Goal: Information Seeking & Learning: Check status

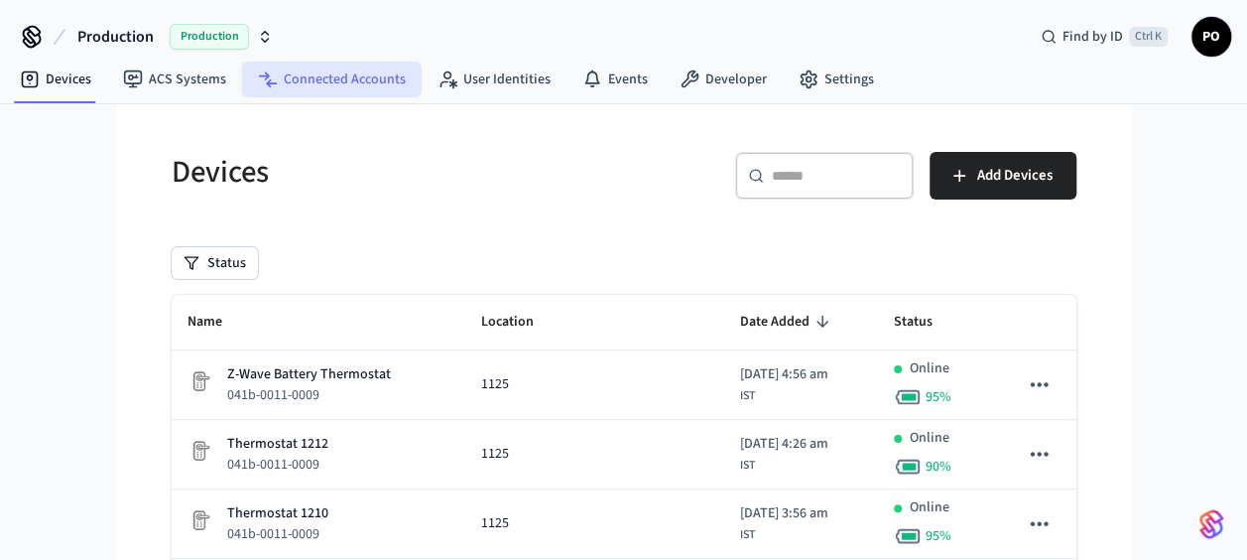
click at [321, 87] on link "Connected Accounts" at bounding box center [332, 80] width 180 height 36
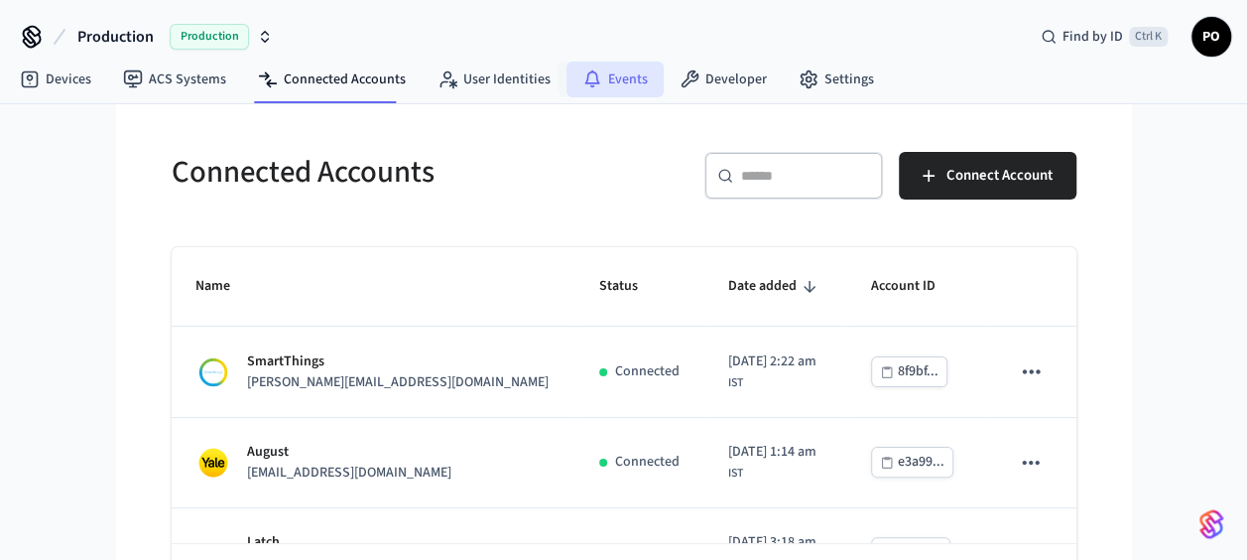
click at [619, 79] on link "Events" at bounding box center [614, 80] width 97 height 36
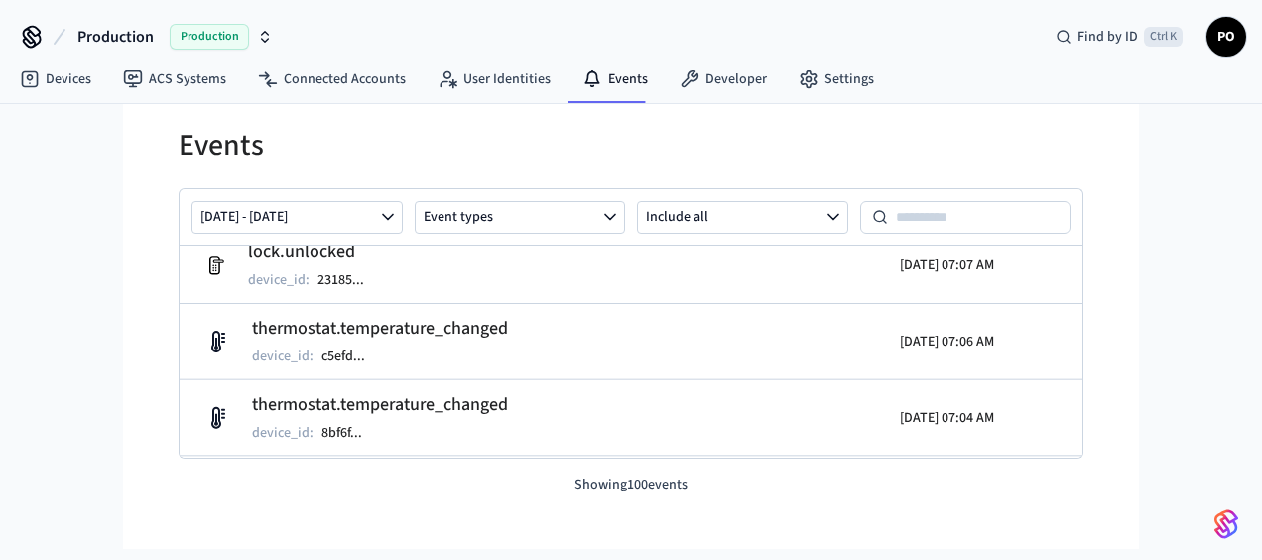
scroll to position [7444, 0]
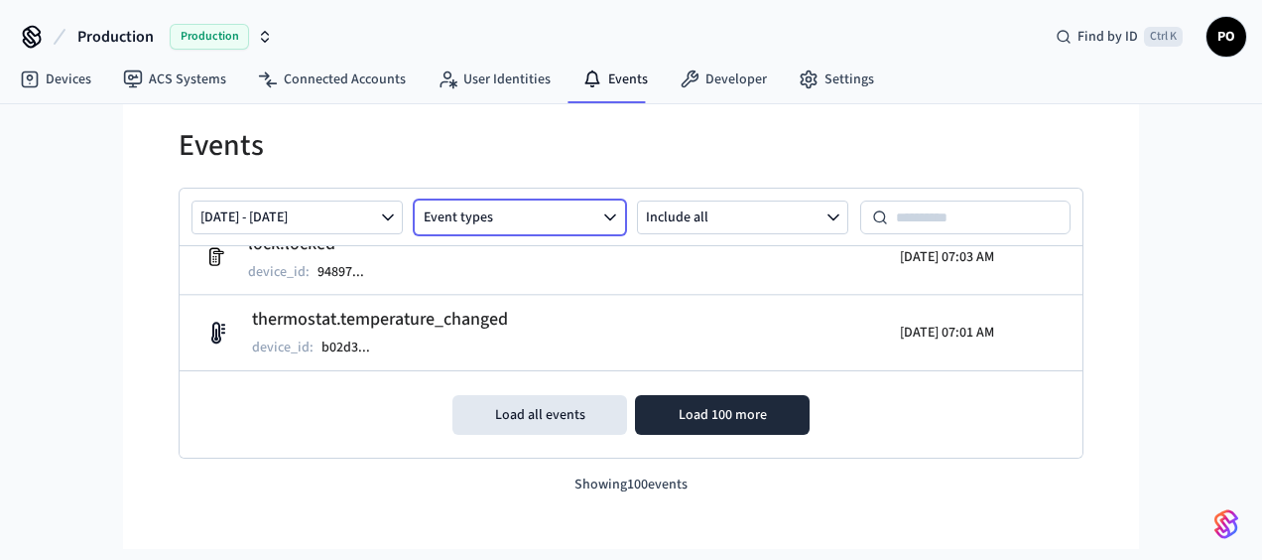
click at [562, 221] on button "Event types" at bounding box center [520, 217] width 211 height 34
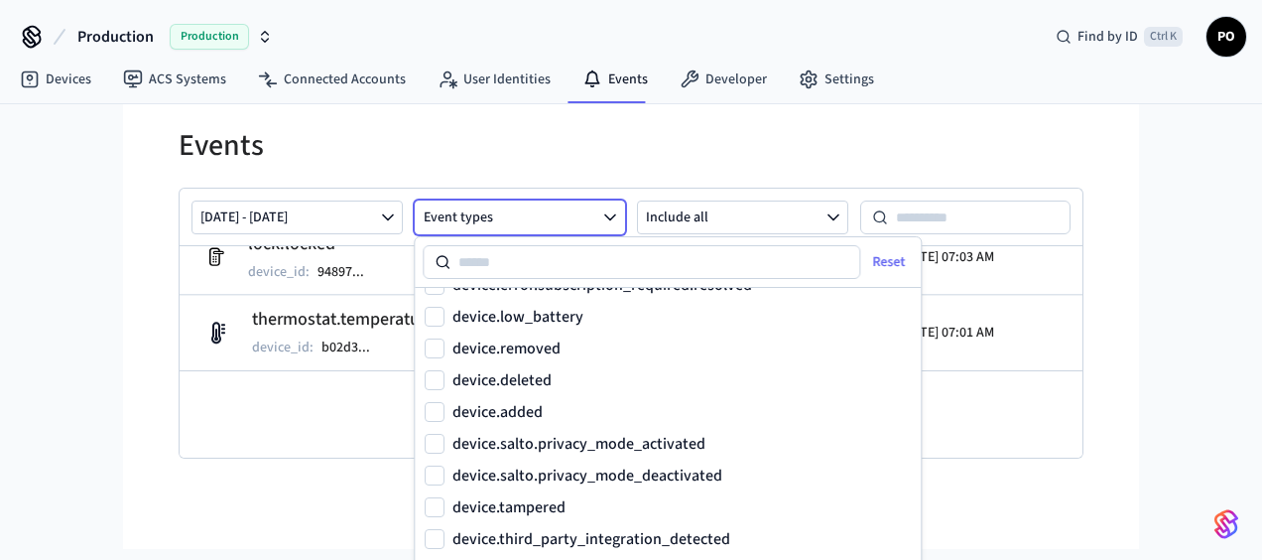
scroll to position [304, 0]
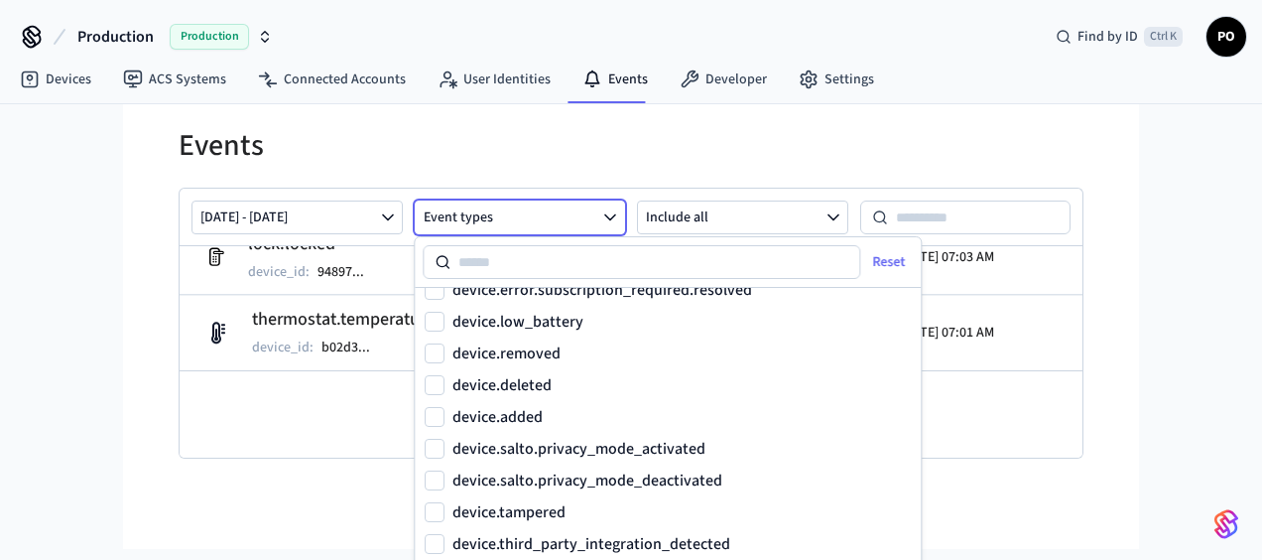
click at [504, 415] on label "device.added" at bounding box center [497, 417] width 90 height 16
click at [444, 415] on button "device.added" at bounding box center [435, 417] width 20 height 20
click at [496, 356] on label "device.removed" at bounding box center [506, 353] width 108 height 16
click at [444, 356] on button "device.removed" at bounding box center [435, 353] width 20 height 20
click at [501, 387] on label "device.deleted" at bounding box center [501, 385] width 99 height 16
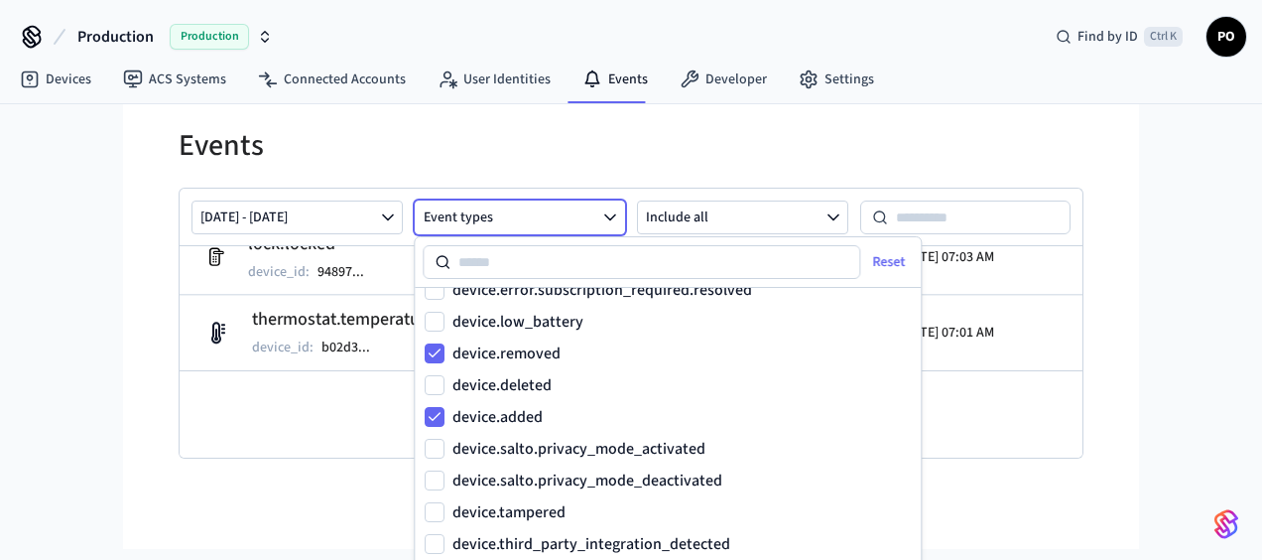
click at [444, 387] on button "device.deleted" at bounding box center [435, 385] width 20 height 20
click at [1034, 464] on div "Oct 07 2025 - Oct 14 2025 Event types Include all thermostat.temperature_change…" at bounding box center [631, 342] width 905 height 308
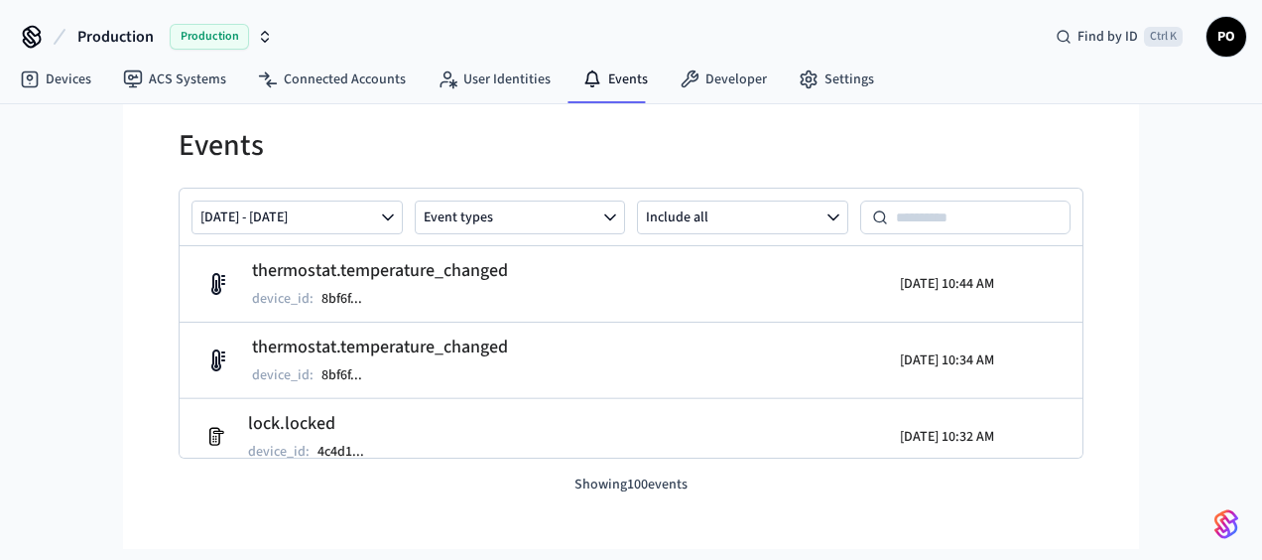
scroll to position [0, 0]
click at [566, 226] on button "Event types" at bounding box center [520, 217] width 211 height 34
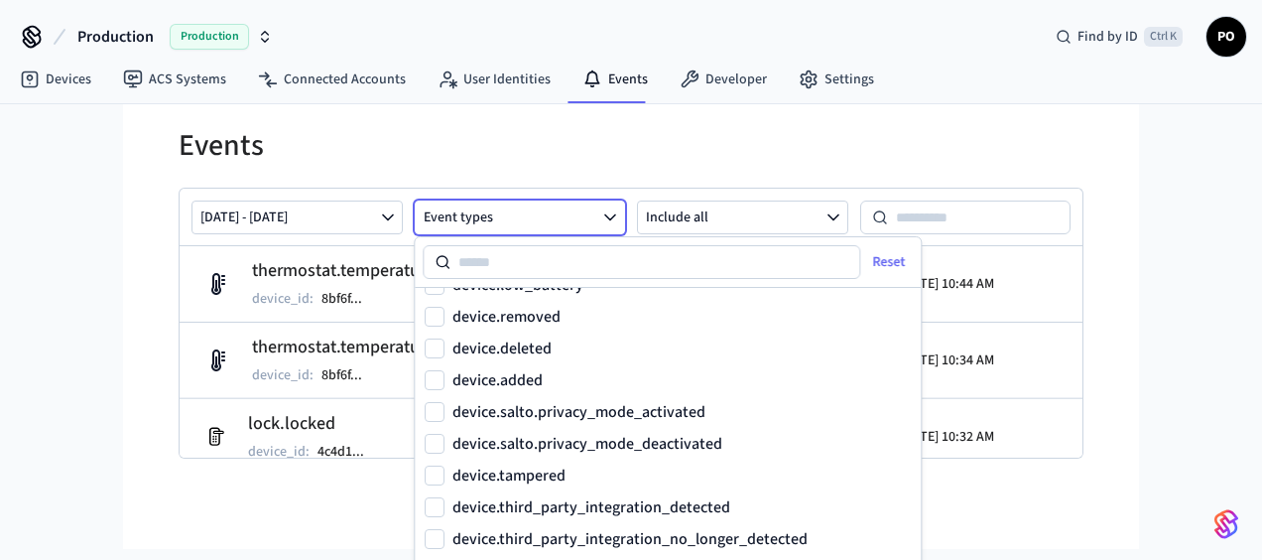
scroll to position [337, 0]
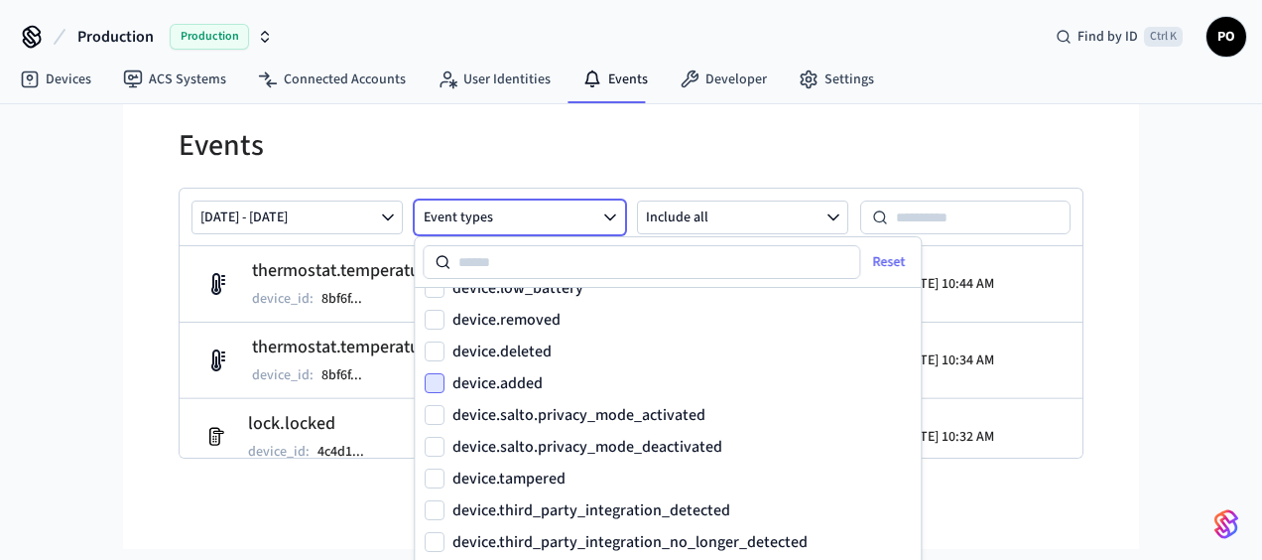
click at [443, 381] on button "device.added" at bounding box center [435, 383] width 20 height 20
click at [440, 343] on button "device.deleted" at bounding box center [435, 351] width 20 height 20
click at [436, 321] on button "device.removed" at bounding box center [435, 320] width 20 height 20
click at [529, 204] on button "Event types" at bounding box center [520, 217] width 211 height 34
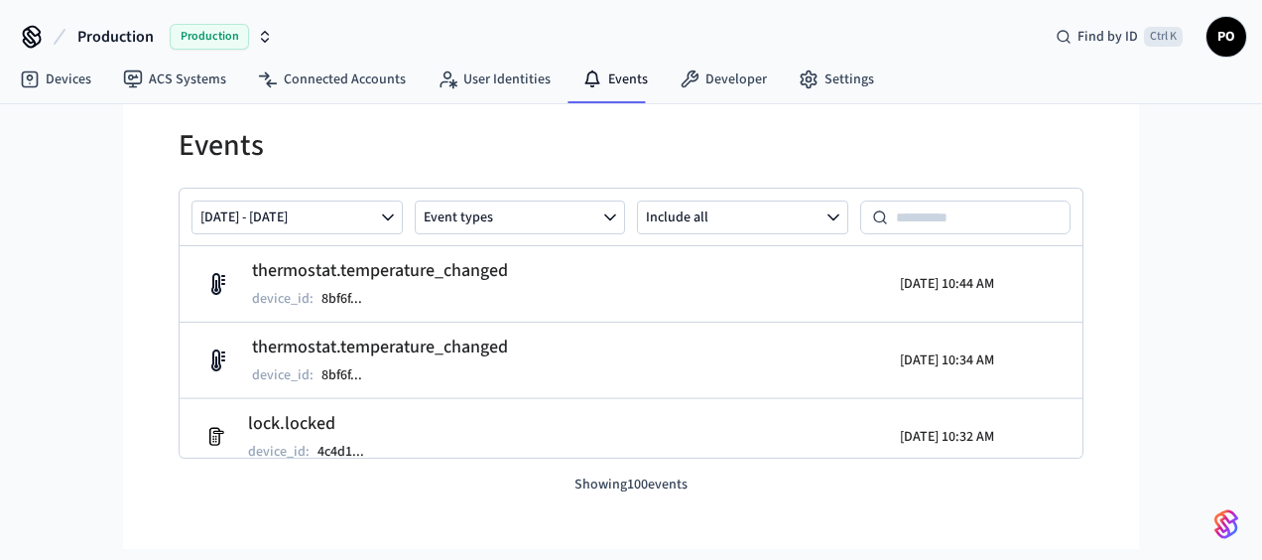
click at [403, 219] on div "Oct 07 2025 - Oct 14 2025 Event types Include all" at bounding box center [631, 217] width 903 height 58
click at [653, 211] on button "Include all" at bounding box center [742, 217] width 211 height 34
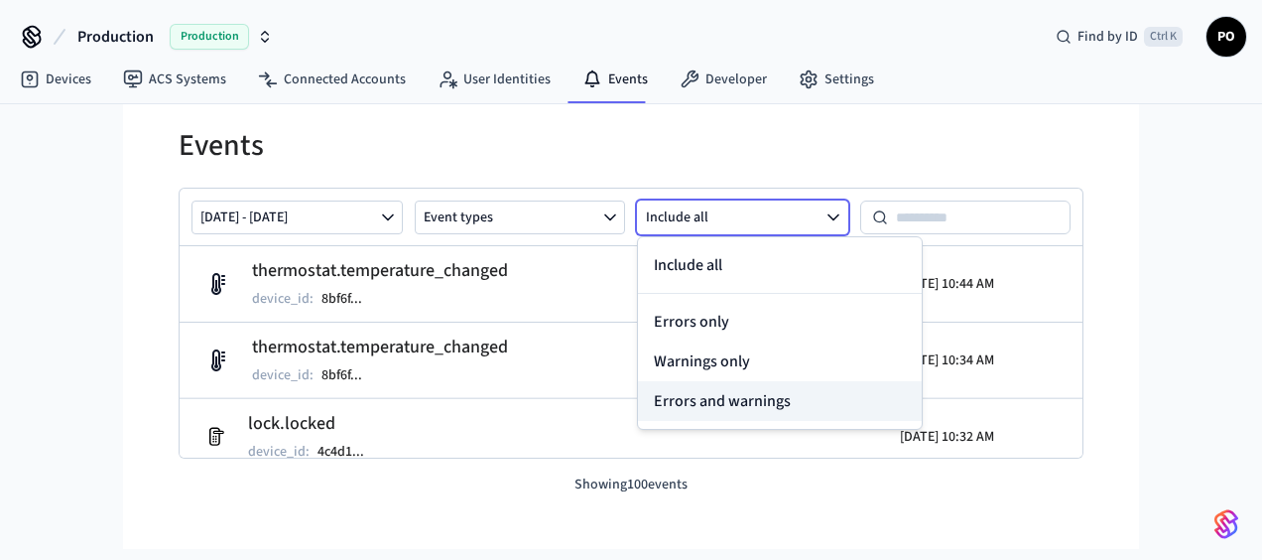
click at [761, 401] on button "Errors and warnings" at bounding box center [780, 401] width 284 height 40
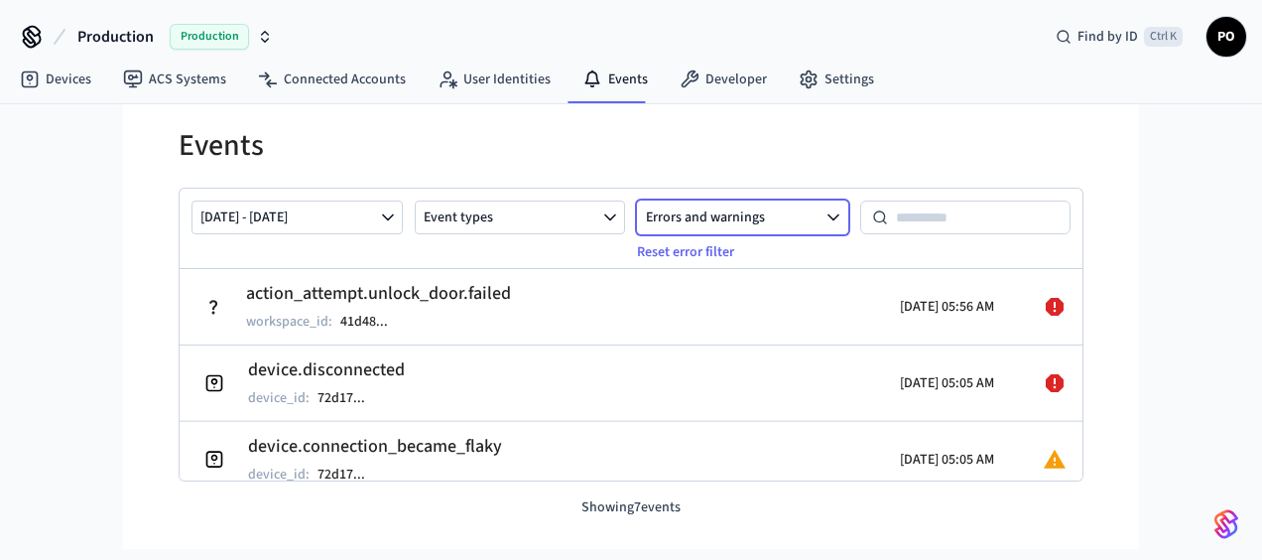
click at [758, 213] on button "Errors and warnings" at bounding box center [742, 217] width 211 height 34
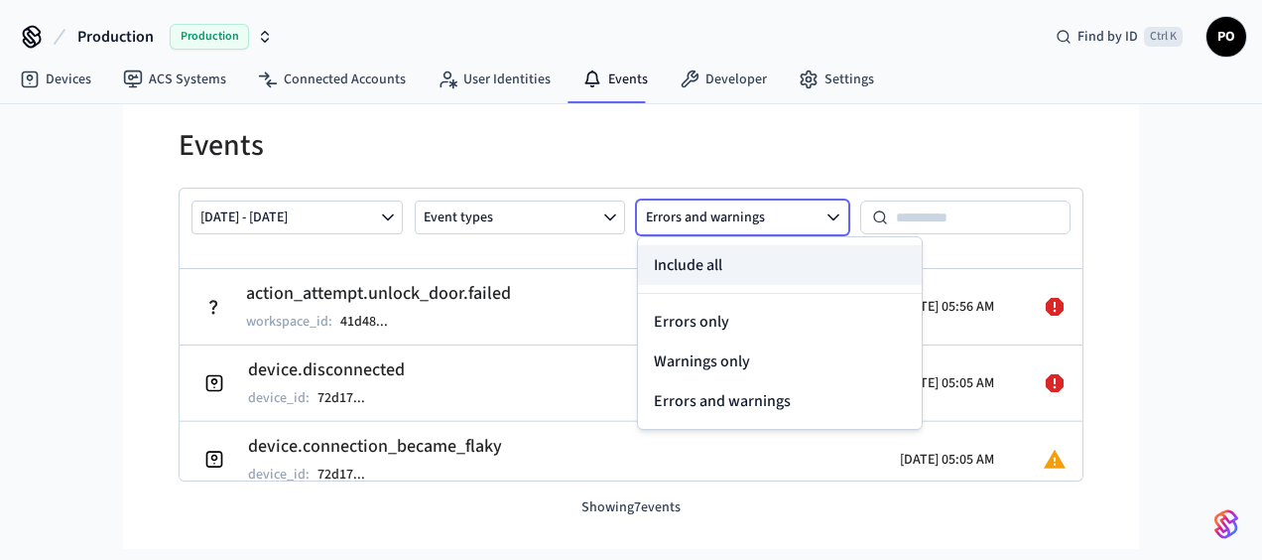
click at [738, 258] on button "Include all" at bounding box center [780, 265] width 284 height 40
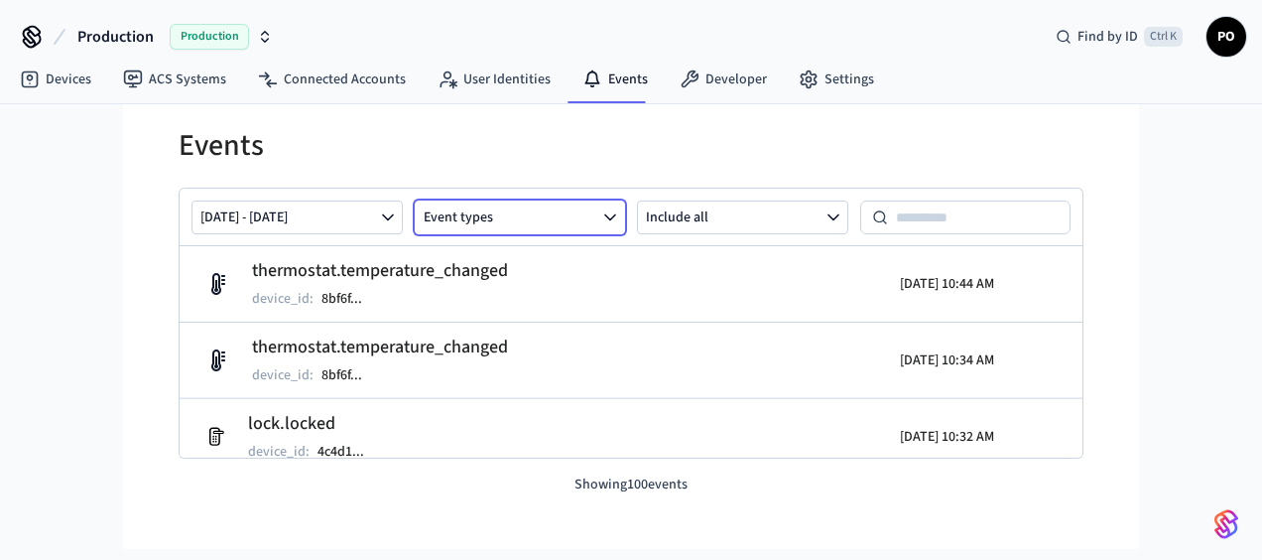
click at [591, 222] on button "Event types" at bounding box center [520, 217] width 211 height 34
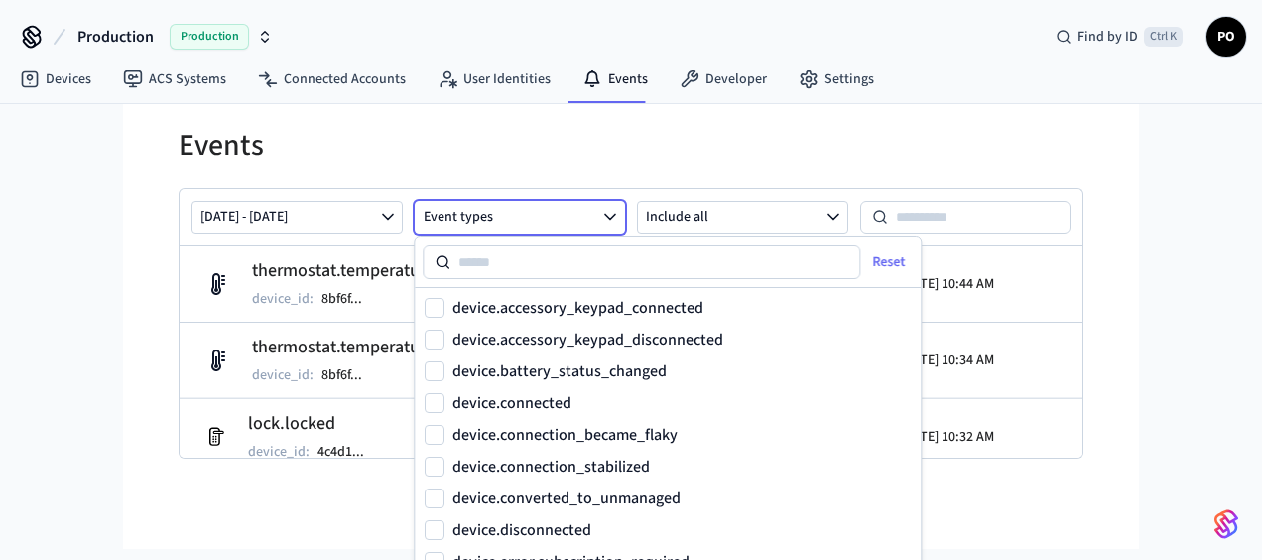
click at [554, 302] on label "device.accessory_keypad_connected" at bounding box center [577, 308] width 251 height 16
click at [444, 302] on button "device.accessory_keypad_connected" at bounding box center [435, 308] width 20 height 20
type button "on"
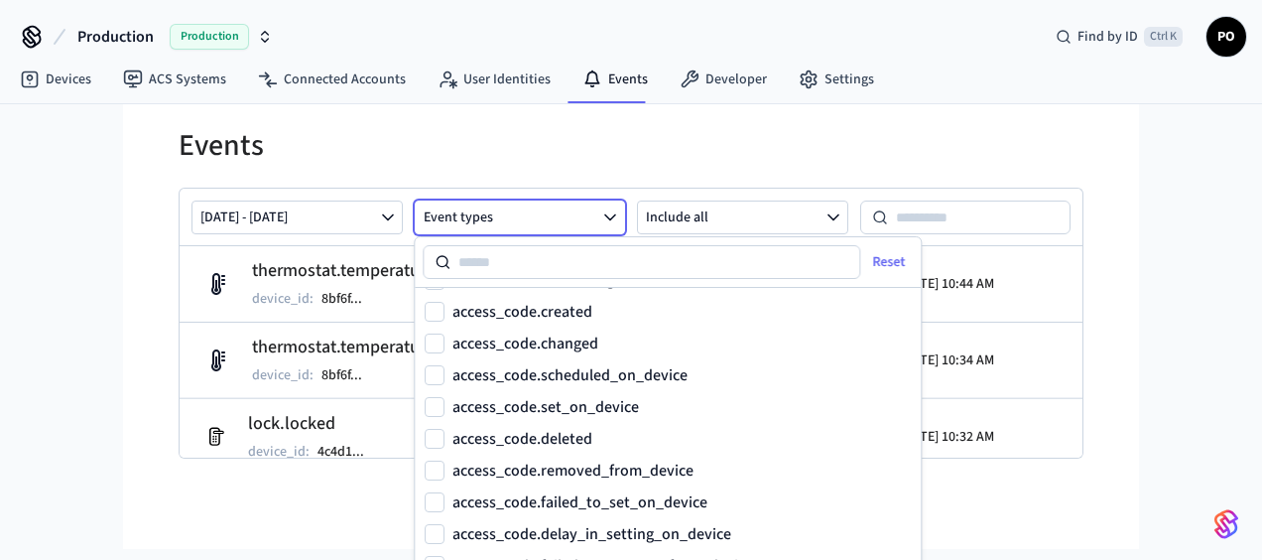
scroll to position [675, 0]
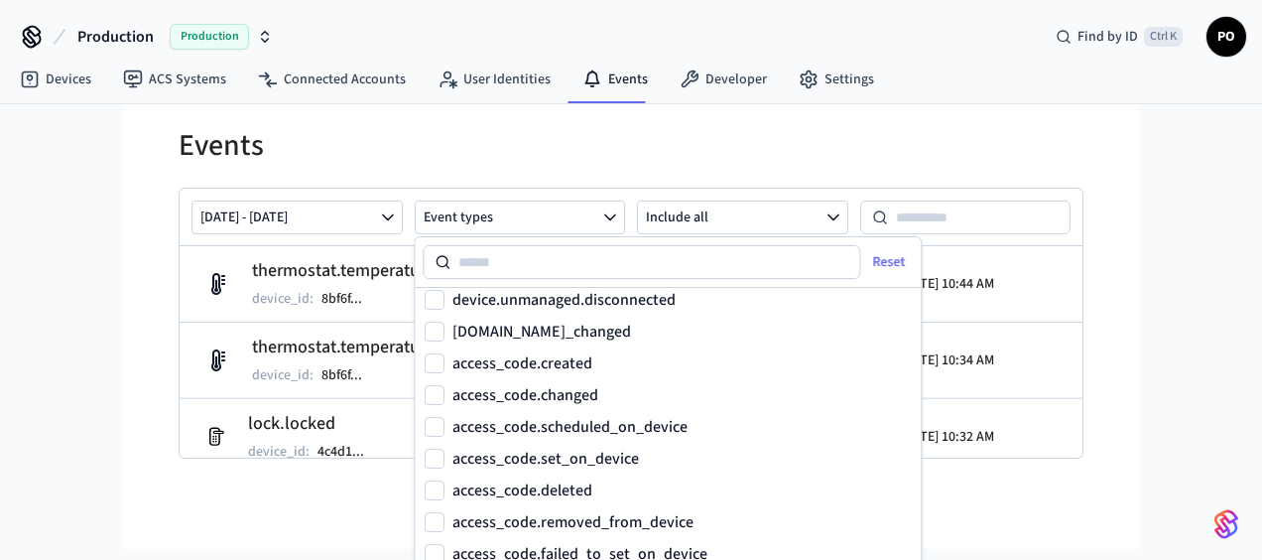
click at [0, 405] on html "Production Production Find by ID Ctrl K PO Devices ACS Systems Connected Accoun…" at bounding box center [631, 274] width 1262 height 549
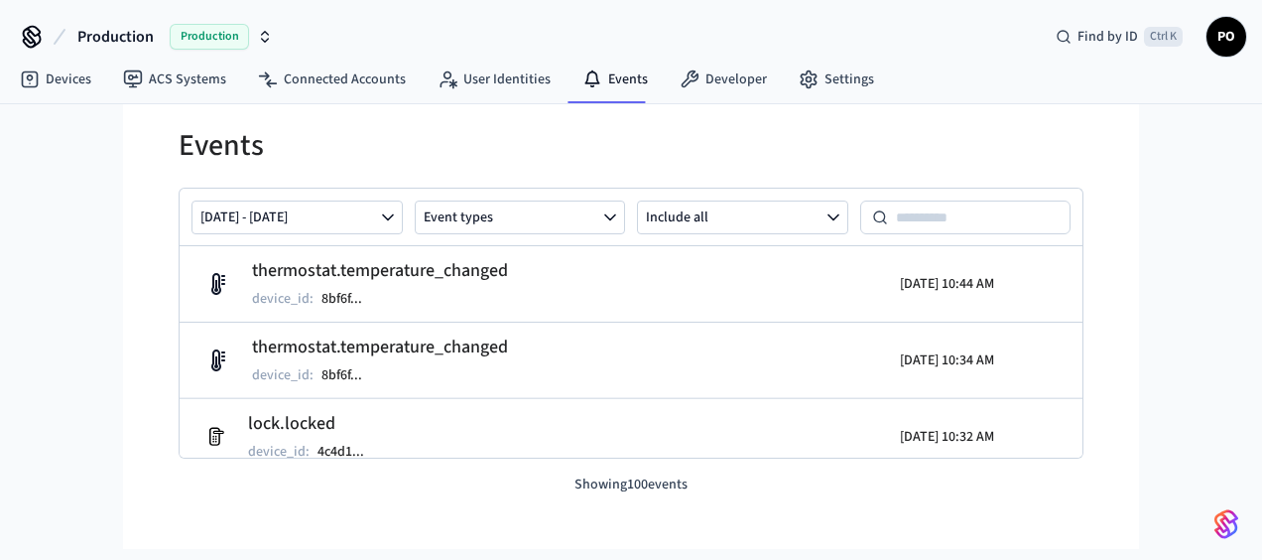
click at [122, 43] on span "Production" at bounding box center [115, 37] width 76 height 24
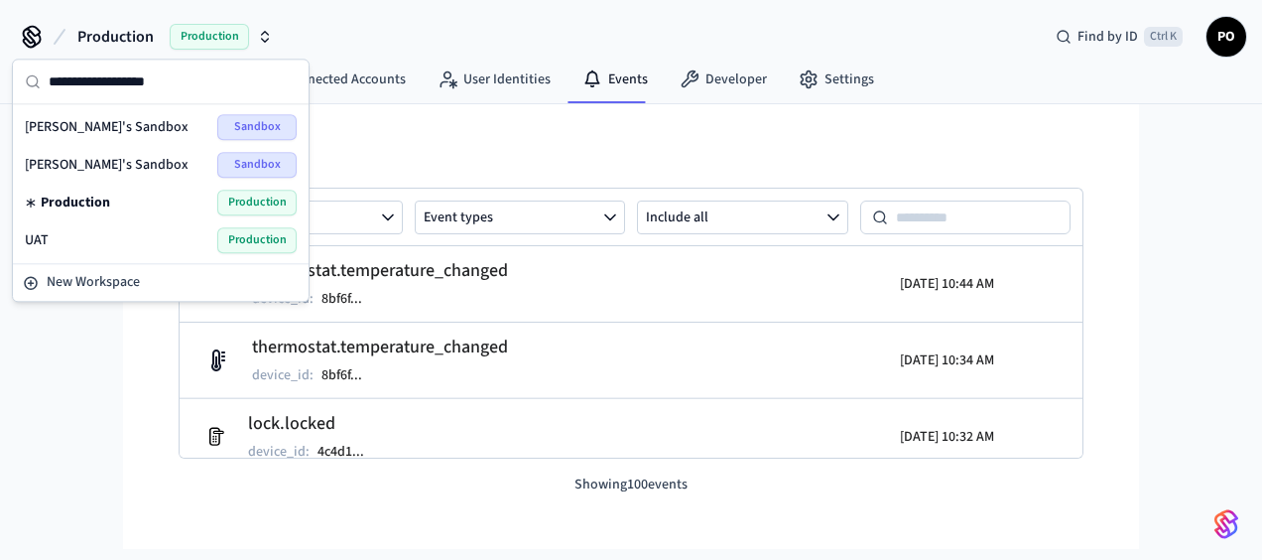
click at [122, 43] on span "Production" at bounding box center [115, 37] width 76 height 24
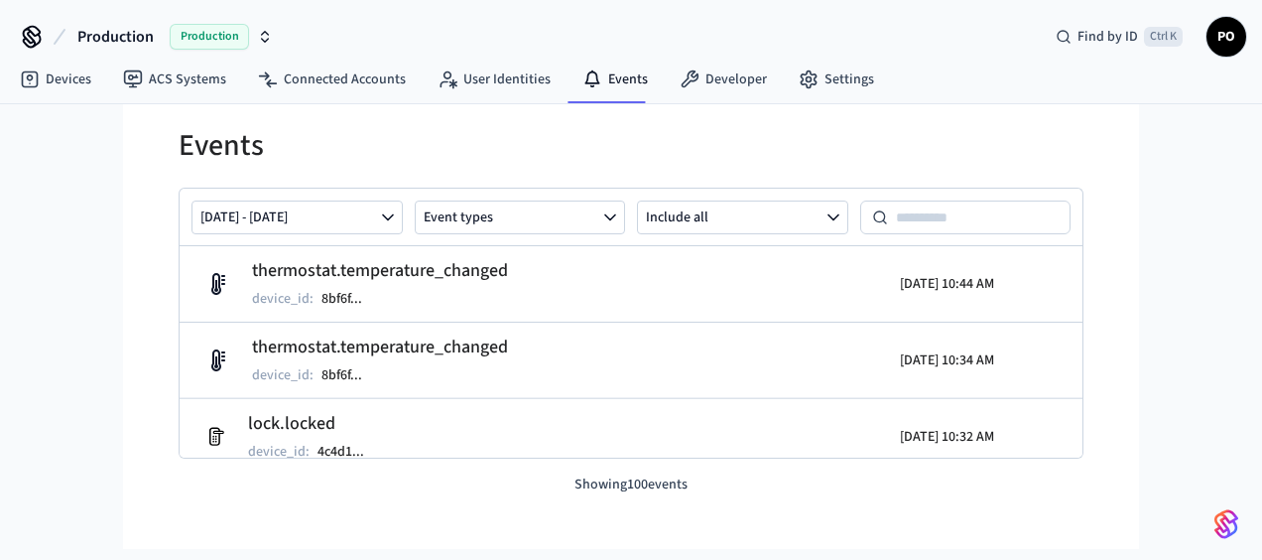
click at [122, 43] on span "Production" at bounding box center [115, 37] width 76 height 24
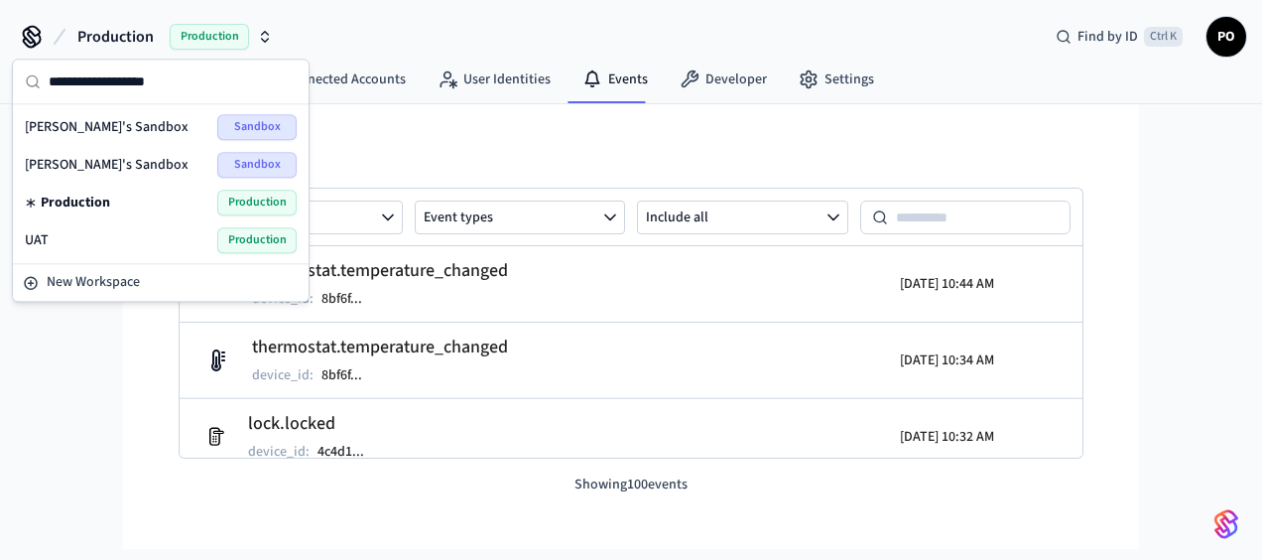
click at [160, 227] on div "UAT Production" at bounding box center [161, 240] width 272 height 26
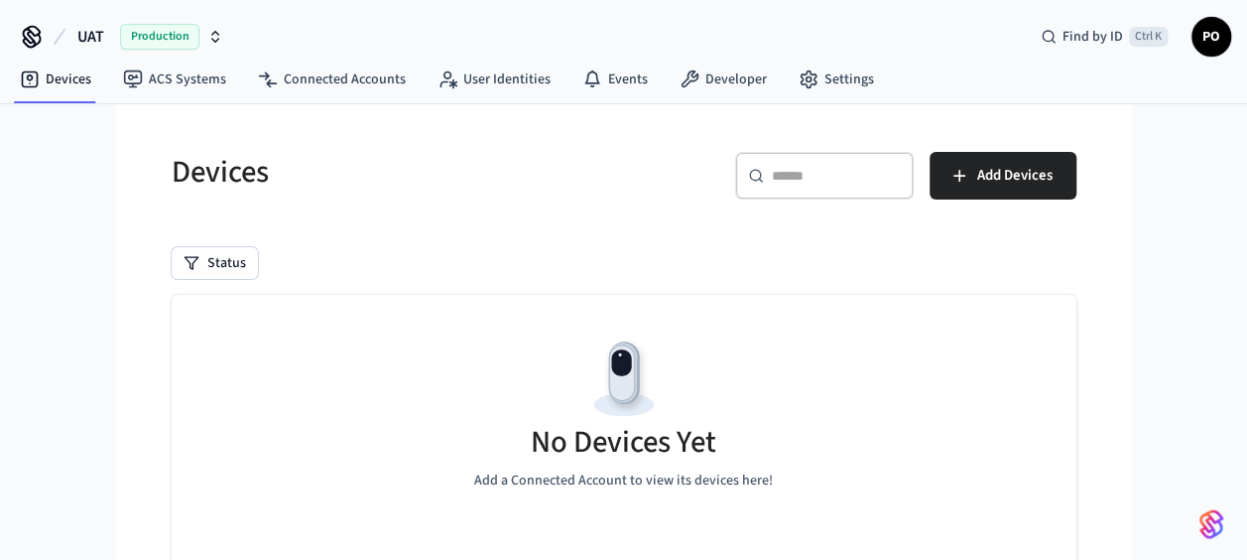
click at [317, 100] on nav "Devices ACS Systems Connected Accounts User Identities Events Developer Settings" at bounding box center [447, 81] width 886 height 46
click at [347, 63] on link "Connected Accounts" at bounding box center [332, 80] width 180 height 36
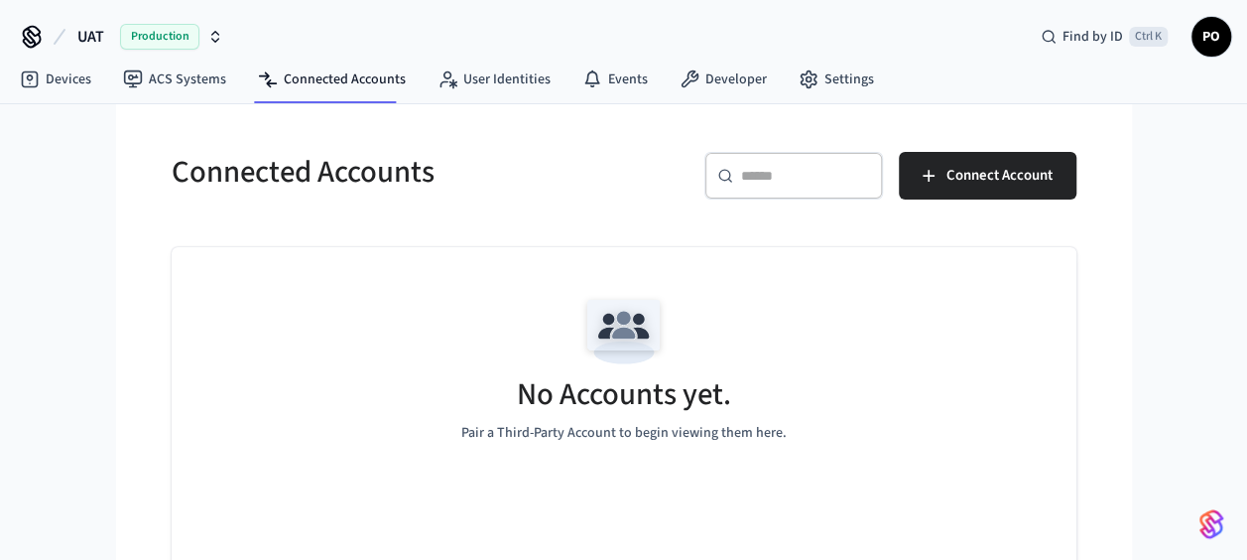
click at [103, 25] on span "UAT" at bounding box center [90, 37] width 27 height 24
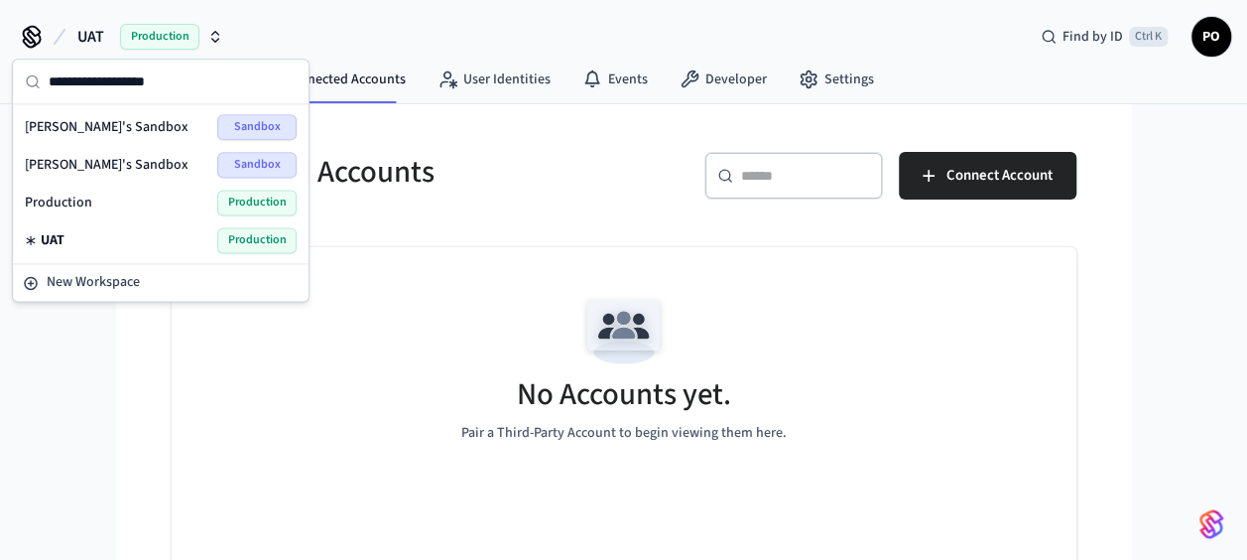
click at [109, 195] on div "Production Production" at bounding box center [161, 202] width 272 height 26
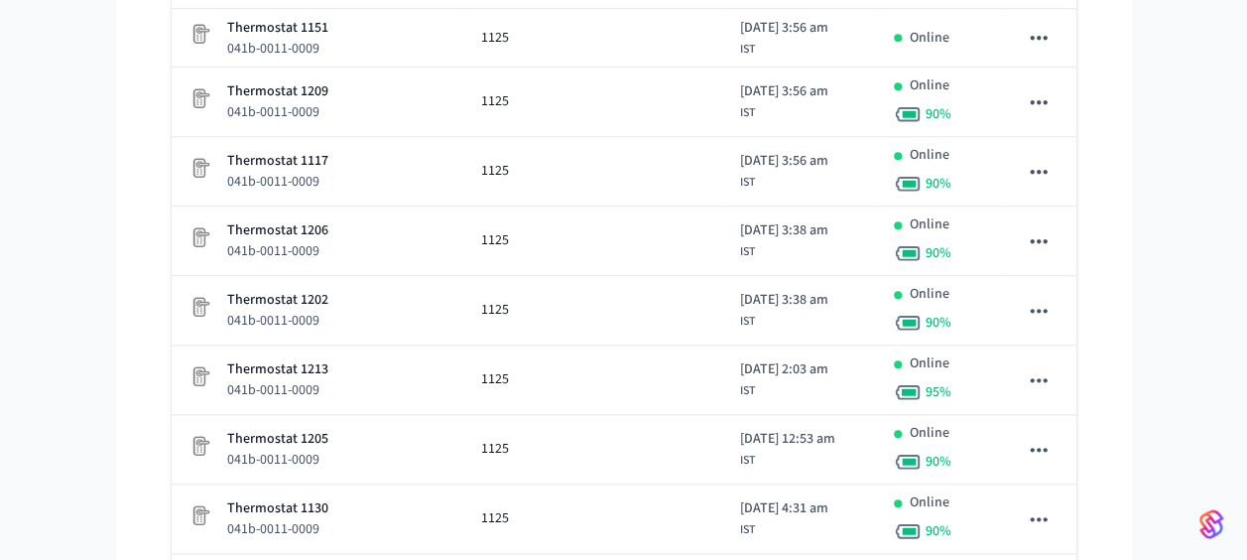
scroll to position [828, 0]
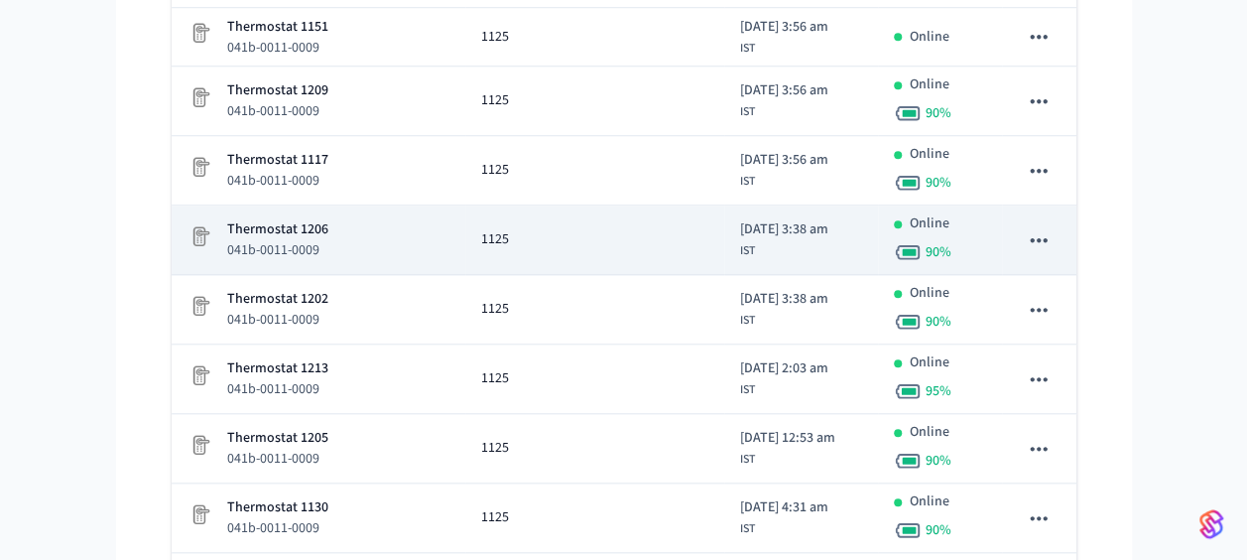
click at [500, 251] on td "1125" at bounding box center [594, 239] width 259 height 69
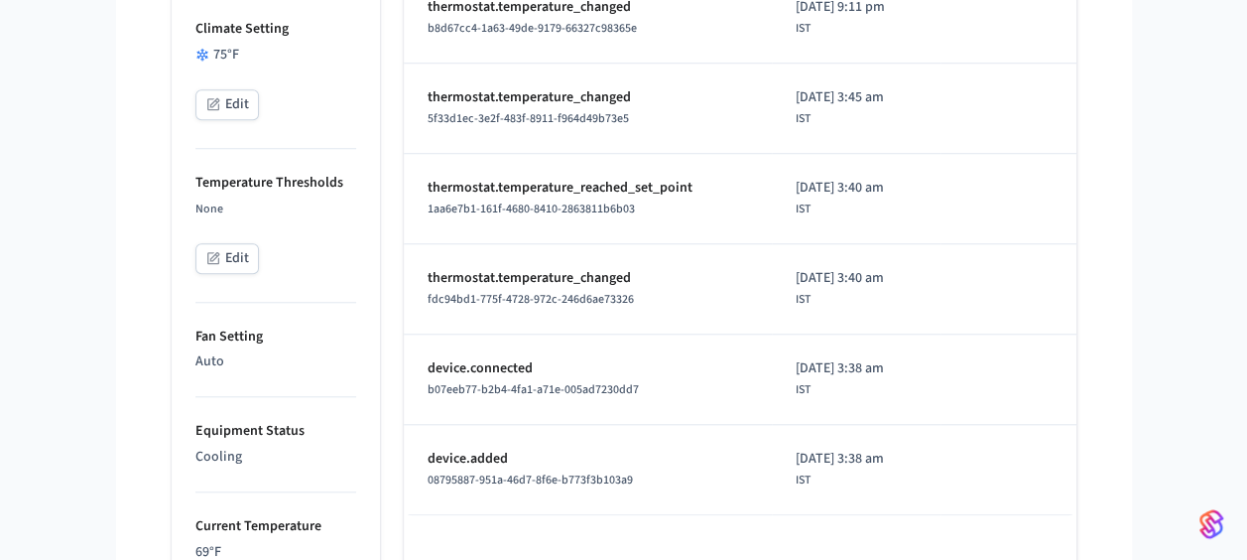
scroll to position [732, 0]
click at [772, 315] on td "[DATE] 3:40 am IST" at bounding box center [856, 288] width 169 height 90
